Goal: Task Accomplishment & Management: Use online tool/utility

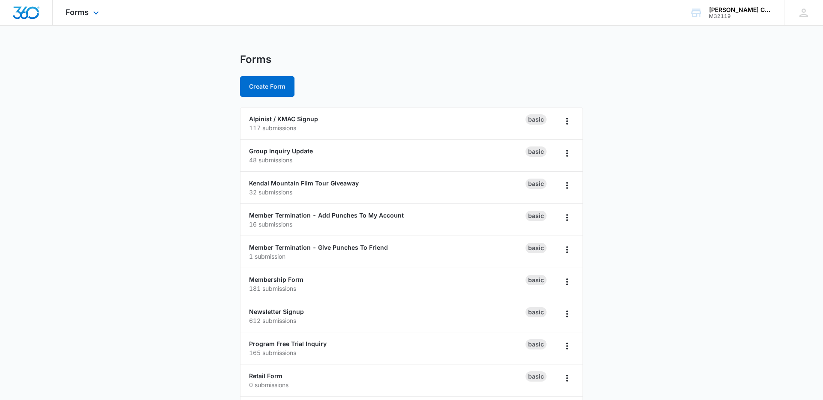
click at [89, 15] on div "Forms Apps Websites Forms CRM Email Social POS Content Ads Intelligence Files B…" at bounding box center [83, 12] width 61 height 25
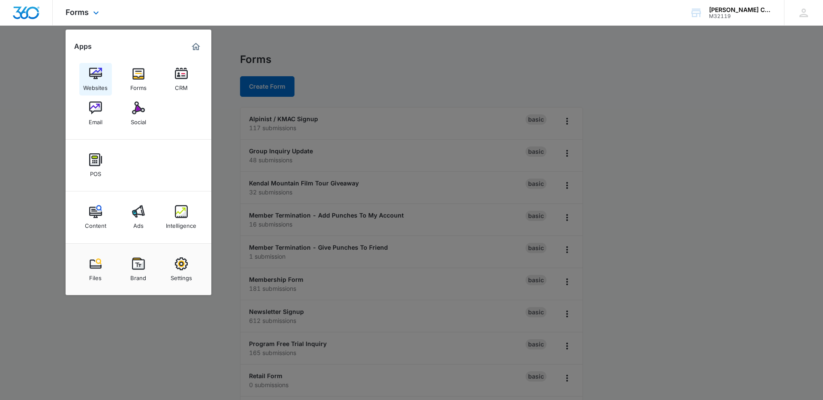
click at [97, 80] on img at bounding box center [95, 73] width 13 height 13
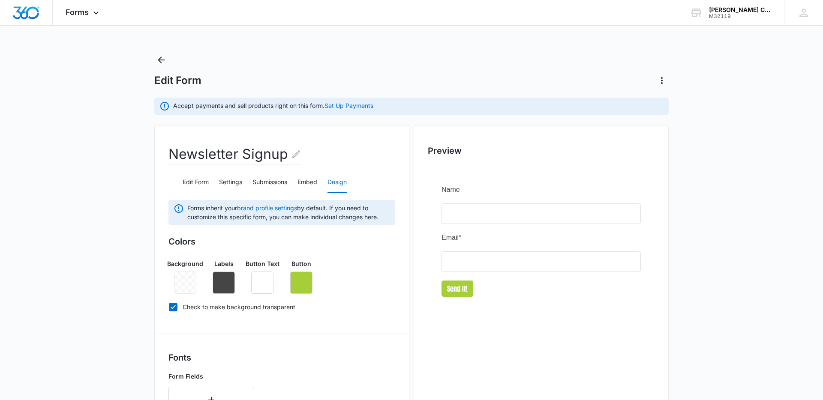
click at [122, 143] on main "Edit Form Accept payments and sell products right on this form. Set Up Payments…" at bounding box center [411, 394] width 823 height 683
click at [233, 17] on div "Forms Apps Websites Forms CRM Email Social POS Content Ads Intelligence Files B…" at bounding box center [411, 13] width 823 height 26
drag, startPoint x: 83, startPoint y: 12, endPoint x: 91, endPoint y: 19, distance: 10.6
click at [84, 12] on span "Forms" at bounding box center [77, 12] width 23 height 9
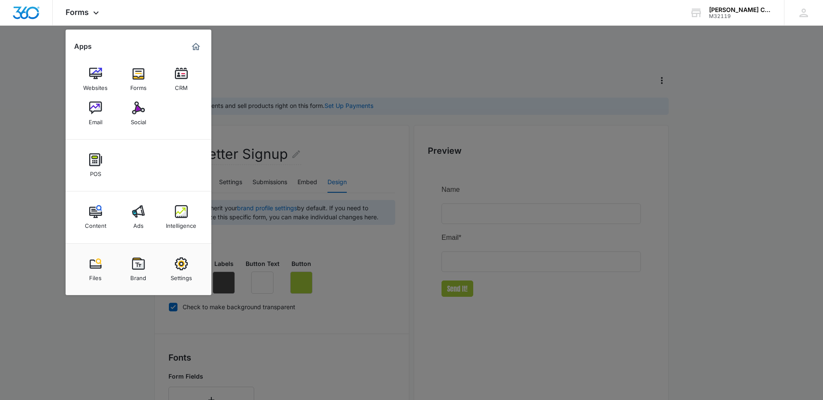
click at [97, 113] on img at bounding box center [95, 108] width 13 height 13
